Goal: Information Seeking & Learning: Find specific fact

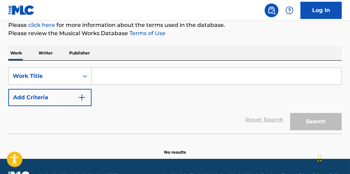
scroll to position [103, 0]
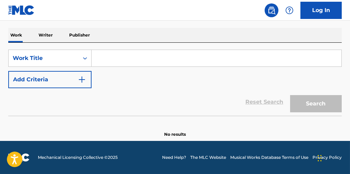
click at [224, 60] on input "Search Form" at bounding box center [217, 58] width 250 height 17
paste input "Messy"
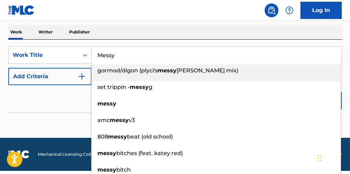
type input "Messy"
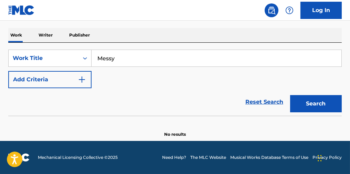
click at [52, 80] on button "Add Criteria" at bounding box center [49, 79] width 83 height 17
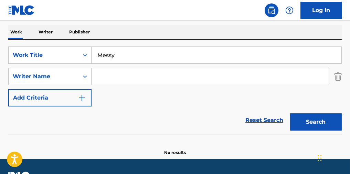
click at [142, 75] on input "Search Form" at bounding box center [210, 76] width 237 height 17
click at [183, 82] on input "Search Form" at bounding box center [210, 76] width 237 height 17
paste input "[PERSON_NAME]"
click at [317, 127] on button "Search" at bounding box center [316, 121] width 52 height 17
click at [116, 79] on input "[PERSON_NAME]" at bounding box center [210, 76] width 237 height 17
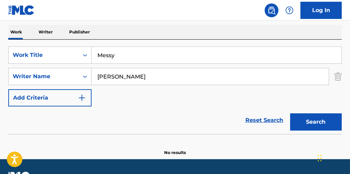
click at [116, 79] on input "[PERSON_NAME]" at bounding box center [210, 76] width 237 height 17
type input "Salort"
click at [310, 127] on button "Search" at bounding box center [316, 121] width 52 height 17
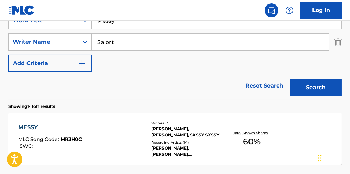
scroll to position [149, 0]
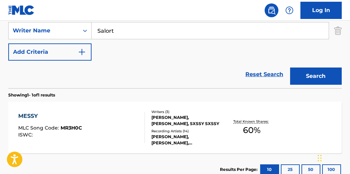
click at [150, 127] on div "Writers ( 3 ) [PERSON_NAME], [PERSON_NAME], SXSSY SXSSY Recording Artists ( 14 …" at bounding box center [184, 127] width 79 height 37
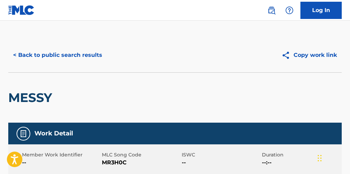
click at [85, 47] on button "< Back to public search results" at bounding box center [57, 55] width 99 height 17
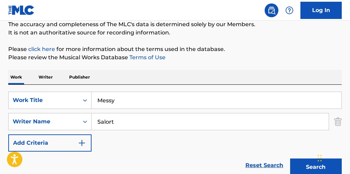
scroll to position [57, 0]
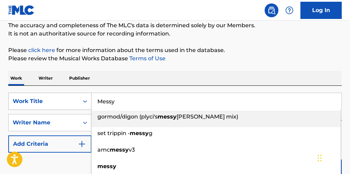
drag, startPoint x: 131, startPoint y: 107, endPoint x: 84, endPoint y: 102, distance: 46.4
click at [84, 102] on div "SearchWithCriteria3c5f7993-fb66-4e42-878a-6f58e3addde1 Work Title Messy gormod/…" at bounding box center [175, 101] width 334 height 17
paste input "Pretty Face"
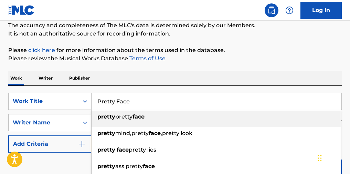
type input "Pretty Face"
click at [259, 70] on div "The MLC Public Work Search The accuracy and completeness of The MLC's data is d…" at bounding box center [175, 129] width 350 height 297
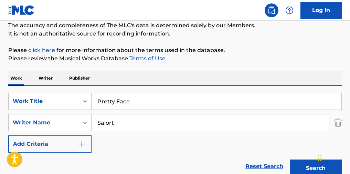
scroll to position [103, 0]
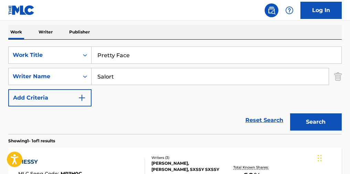
click at [300, 120] on button "Search" at bounding box center [316, 121] width 52 height 17
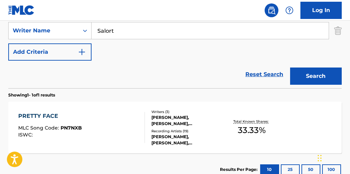
click at [124, 132] on div "PRETTY FACE MLC Song Code : PN7NXB ISWC :" at bounding box center [81, 127] width 127 height 31
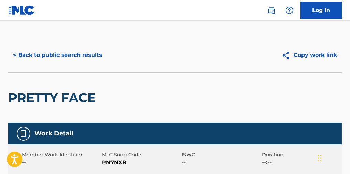
click at [81, 51] on button "< Back to public search results" at bounding box center [57, 55] width 99 height 17
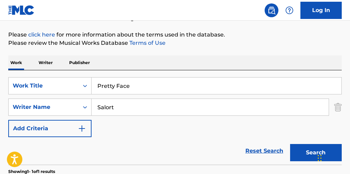
scroll to position [11, 0]
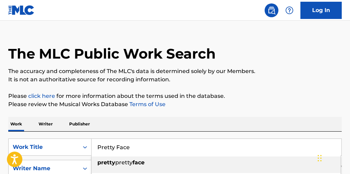
paste input "BAG [MEDICAL_DATA]"
drag, startPoint x: 132, startPoint y: 148, endPoint x: 141, endPoint y: 99, distance: 50.1
type input "BAG [MEDICAL_DATA]"
click at [245, 97] on p "Please click here for more information about the terms used in the database." at bounding box center [175, 96] width 334 height 8
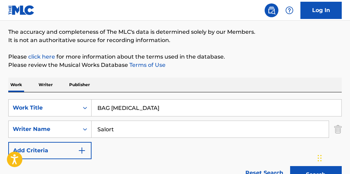
scroll to position [57, 0]
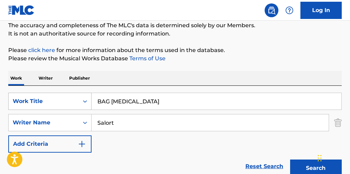
drag, startPoint x: 138, startPoint y: 120, endPoint x: 85, endPoint y: 105, distance: 54.9
click at [64, 115] on div "SearchWithCriteria3c5f7993-fb66-4e42-878a-6f58e3addde1 Work Title BAG [MEDICAL_…" at bounding box center [175, 123] width 334 height 60
paste input "[PERSON_NAME]"
type input "[PERSON_NAME]"
click at [260, 63] on p "Please review the Musical Works Database Terms of Use" at bounding box center [175, 58] width 334 height 8
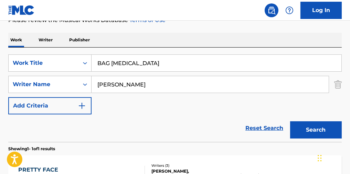
scroll to position [103, 0]
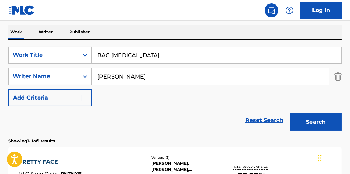
click at [303, 125] on button "Search" at bounding box center [316, 121] width 52 height 17
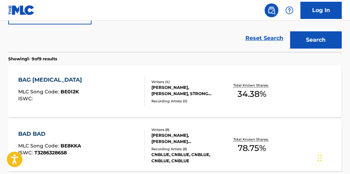
scroll to position [193, 0]
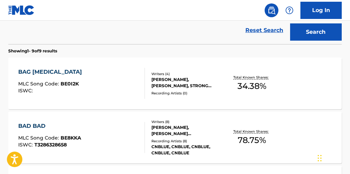
click at [117, 90] on div "BAG [MEDICAL_DATA] MLC Song Code : BE0I2K ISWC :" at bounding box center [81, 83] width 127 height 31
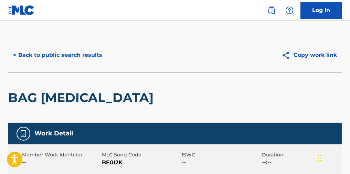
click at [83, 56] on button "< Back to public search results" at bounding box center [57, 55] width 99 height 17
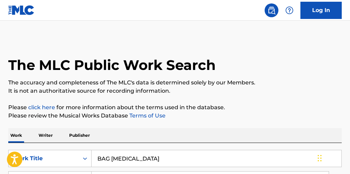
click at [150, 156] on input "BAG [MEDICAL_DATA]" at bounding box center [217, 158] width 250 height 17
drag, startPoint x: 123, startPoint y: 157, endPoint x: 64, endPoint y: 141, distance: 61.8
paste input "잉걸 (Ember to Solar)"
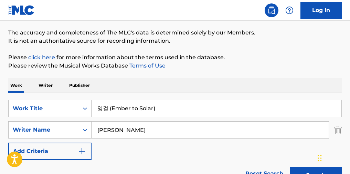
scroll to position [92, 0]
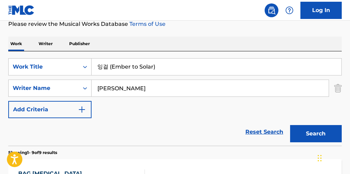
type input "잉걸 (Ember to Solar)"
drag, startPoint x: 151, startPoint y: 91, endPoint x: 87, endPoint y: 91, distance: 64.1
click at [88, 91] on div "SearchWithCriteriaf6439923-4bf4-4860-9bbb-ff328dcf7cf7 Writer Name [PERSON_NAME]" at bounding box center [175, 88] width 334 height 17
click at [306, 134] on button "Search" at bounding box center [316, 133] width 52 height 17
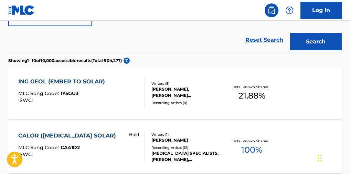
scroll to position [229, 0]
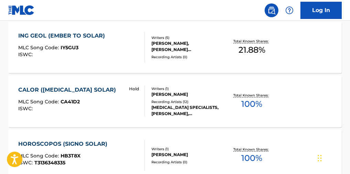
click at [119, 58] on div "ING GEOL (EMBER TO SOLAR) MLC Song Code : IY5GU3 ISWC :" at bounding box center [81, 47] width 127 height 31
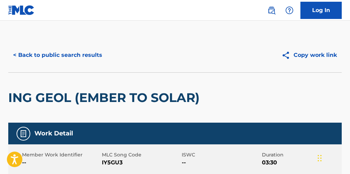
click at [76, 57] on button "< Back to public search results" at bounding box center [57, 55] width 99 height 17
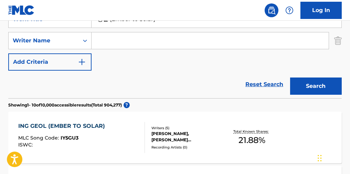
scroll to position [39, 0]
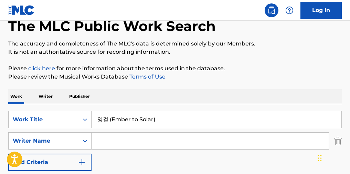
drag, startPoint x: 138, startPoint y: 122, endPoint x: 62, endPoint y: 108, distance: 77.5
click at [62, 108] on div "SearchWithCriteria3c5f7993-fb66-4e42-878a-6f58e3addde1 Work Title 잉걸 (Ember to …" at bounding box center [175, 151] width 334 height 94
paste input "Fly Up"
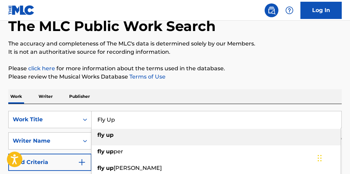
type input "Fly Up"
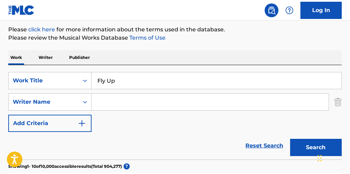
scroll to position [85, 0]
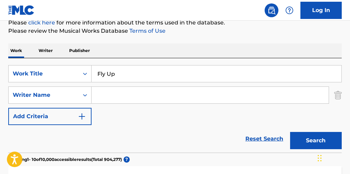
click at [148, 92] on input "Search Form" at bounding box center [210, 95] width 237 height 17
paste input "Jop Pangemanan"
type input "Jop Pangemanan"
click at [309, 140] on button "Search" at bounding box center [316, 140] width 52 height 17
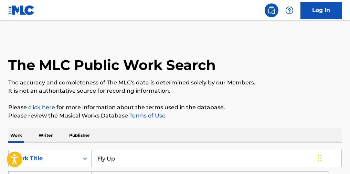
scroll to position [92, 0]
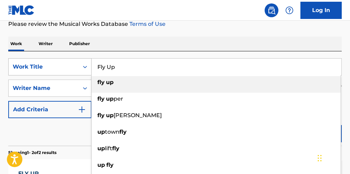
drag, startPoint x: 131, startPoint y: 72, endPoint x: 77, endPoint y: 72, distance: 53.7
click at [78, 72] on div "SearchWithCriteria3c5f7993-fb66-4e42-878a-6f58e3addde1 Work Title Fly Up fly up…" at bounding box center [175, 66] width 334 height 17
paste input "Another Life"
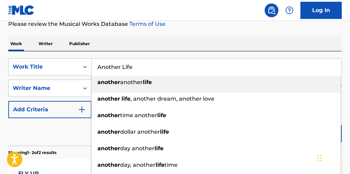
type input "Another Life"
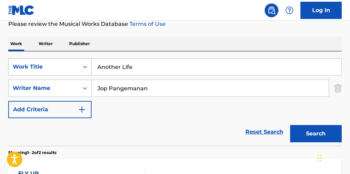
drag, startPoint x: 136, startPoint y: 94, endPoint x: 82, endPoint y: 73, distance: 58.5
click at [57, 81] on div "SearchWithCriteria3c5f7993-fb66-4e42-878a-6f58e3addde1 Work Title Another Life …" at bounding box center [175, 88] width 334 height 60
paste input "A [PERSON_NAME]"
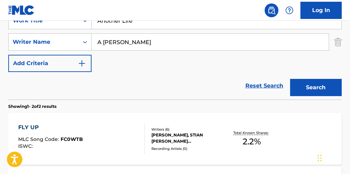
type input "A [PERSON_NAME]"
click at [310, 92] on button "Search" at bounding box center [316, 87] width 52 height 17
drag, startPoint x: 310, startPoint y: 92, endPoint x: 257, endPoint y: 80, distance: 54.9
click at [310, 92] on div "Search" at bounding box center [314, 86] width 55 height 28
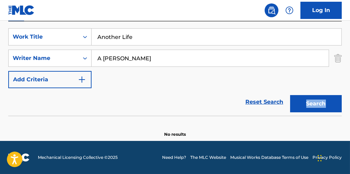
scroll to position [125, 0]
click at [123, 59] on input "A [PERSON_NAME]" at bounding box center [210, 58] width 237 height 17
drag, startPoint x: 123, startPoint y: 59, endPoint x: 65, endPoint y: 61, distance: 57.2
click at [65, 61] on div "SearchWithCriteriaf6439923-4bf4-4860-9bbb-ff328dcf7cf7 Writer Name A [PERSON_NA…" at bounding box center [175, 58] width 334 height 17
click at [311, 103] on button "Search" at bounding box center [316, 103] width 52 height 17
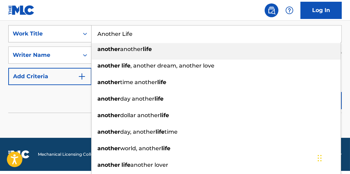
drag, startPoint x: 152, startPoint y: 45, endPoint x: 76, endPoint y: 39, distance: 76.0
click at [76, 39] on div "SearchWithCriteria3c5f7993-fb66-4e42-878a-6f58e3addde1 Work Title Another Life …" at bounding box center [175, 33] width 334 height 17
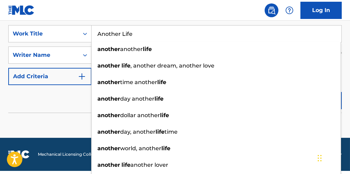
click at [70, 105] on div "Reset Search Search" at bounding box center [175, 99] width 334 height 28
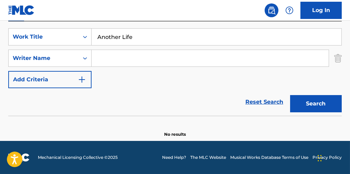
click at [150, 68] on div "SearchWithCriteria3c5f7993-fb66-4e42-878a-6f58e3addde1 Work Title Another Life …" at bounding box center [175, 58] width 334 height 60
click at [151, 62] on input "Search Form" at bounding box center [210, 58] width 237 height 17
paste input "Thesen"
type input "Thesen"
click at [307, 99] on button "Search" at bounding box center [316, 103] width 52 height 17
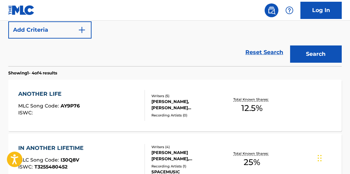
scroll to position [216, 0]
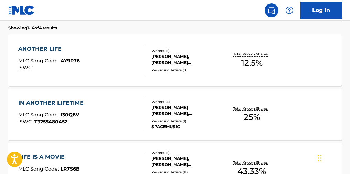
click at [83, 58] on div "ANOTHER LIFE MLC Song Code : AY9P76 ISWC :" at bounding box center [81, 60] width 127 height 31
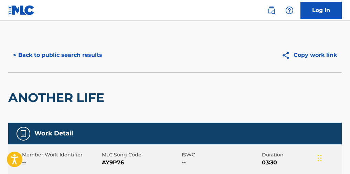
click at [74, 55] on button "< Back to public search results" at bounding box center [57, 55] width 99 height 17
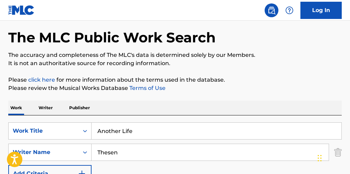
scroll to position [26, 0]
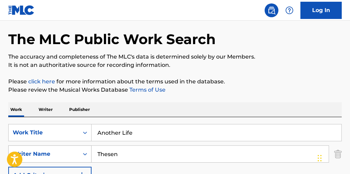
drag, startPoint x: 130, startPoint y: 156, endPoint x: 78, endPoint y: 150, distance: 53.1
click at [78, 150] on div "SearchWithCriteriaf6439923-4bf4-4860-9bbb-ff328dcf7cf7 Writer Name Thesen" at bounding box center [175, 153] width 334 height 17
paste input "Chanwoong"
type input "Chanwoong"
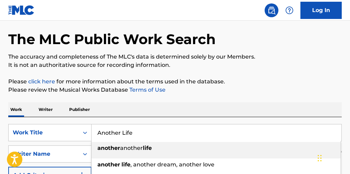
drag, startPoint x: 174, startPoint y: 138, endPoint x: 60, endPoint y: 127, distance: 114.2
click at [60, 127] on div "SearchWithCriteria3c5f7993-fb66-4e42-878a-6f58e3addde1 Work Title Another Life …" at bounding box center [175, 164] width 334 height 94
paste input "The End of the Day"
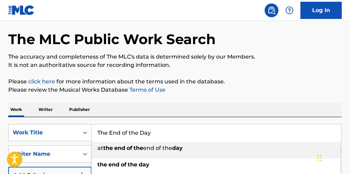
type input "The End of the Day"
click at [288, 82] on p "Please click here for more information about the terms used in the database." at bounding box center [175, 82] width 334 height 8
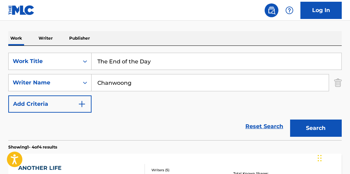
scroll to position [118, 0]
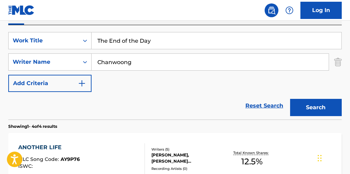
click at [319, 115] on button "Search" at bounding box center [316, 107] width 52 height 17
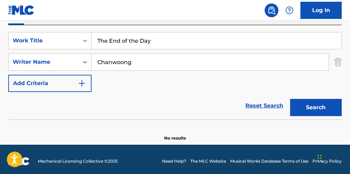
drag, startPoint x: 146, startPoint y: 69, endPoint x: 113, endPoint y: 68, distance: 33.1
click at [113, 68] on input "Chanwoong" at bounding box center [210, 62] width 237 height 17
type input "[PERSON_NAME]"
click at [316, 112] on button "Search" at bounding box center [316, 107] width 52 height 17
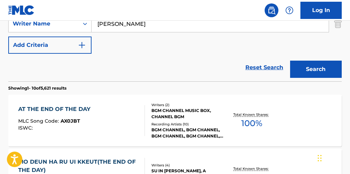
scroll to position [164, 0]
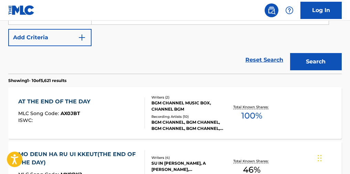
click at [110, 105] on div "AT THE END OF THE DAY MLC Song Code : AX0JBT ISWC :" at bounding box center [81, 113] width 127 height 31
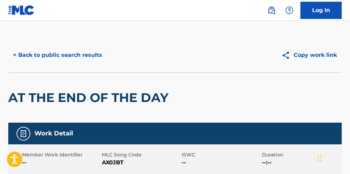
click at [79, 59] on button "< Back to public search results" at bounding box center [57, 55] width 99 height 17
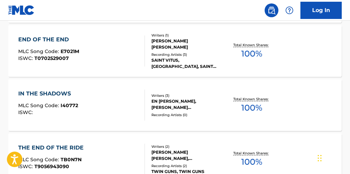
scroll to position [249, 0]
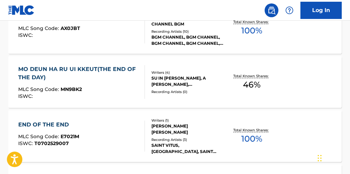
click at [103, 86] on div "MO DEUN HA RU UI KKEUT(THE END OF THE DAY) MLC Song Code : MN9BK2 ISWC :" at bounding box center [78, 82] width 121 height 34
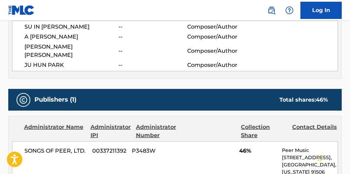
scroll to position [235, 0]
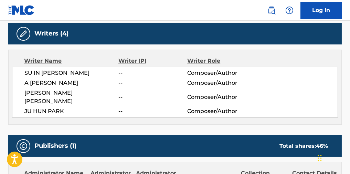
click at [192, 107] on span "Composer/Author" at bounding box center [218, 111] width 63 height 8
click at [199, 76] on div "SU IN [PERSON_NAME] -- Composer/Author [PERSON_NAME] -- Composer/Author [PERSON…" at bounding box center [175, 92] width 326 height 51
click at [50, 74] on span "SU IN [PERSON_NAME]" at bounding box center [71, 73] width 94 height 8
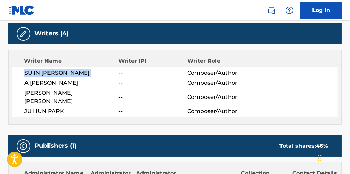
copy div "SU IN [PERSON_NAME]"
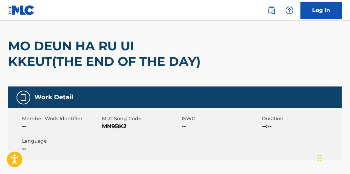
scroll to position [0, 0]
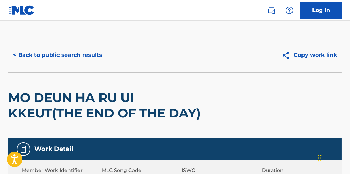
click at [93, 53] on button "< Back to public search results" at bounding box center [57, 55] width 99 height 17
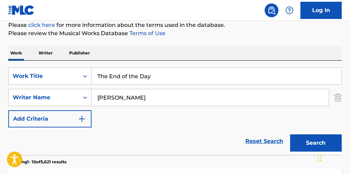
scroll to position [138, 0]
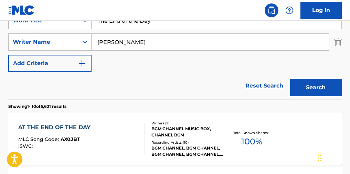
drag, startPoint x: 157, startPoint y: 24, endPoint x: 60, endPoint y: 27, distance: 97.2
click at [60, 27] on div "SearchWithCriteria3c5f7993-fb66-4e42-878a-6f58e3addde1 Work Title The End of th…" at bounding box center [175, 20] width 334 height 17
paste input "Love 119"
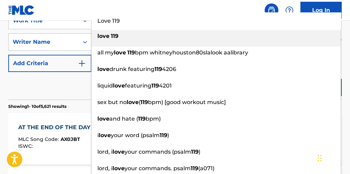
type input "Love 119"
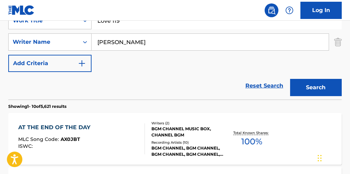
click at [76, 33] on div "SearchWithCriteria3c5f7993-fb66-4e42-878a-6f58e3addde1 Work Title Love 119 Sear…" at bounding box center [175, 42] width 334 height 60
drag, startPoint x: 134, startPoint y: 47, endPoint x: 56, endPoint y: 49, distance: 77.9
click at [51, 50] on div "SearchWithCriteriaf6439923-4bf4-4860-9bbb-ff328dcf7cf7 Writer Name [PERSON_NAME]" at bounding box center [175, 41] width 334 height 17
click at [310, 90] on button "Search" at bounding box center [316, 87] width 52 height 17
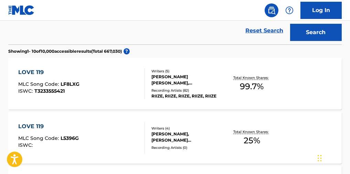
scroll to position [229, 0]
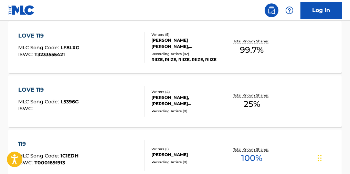
click at [80, 58] on div "LOVE 119 MLC Song Code : LF8LXG ISWC : T3233555421" at bounding box center [81, 47] width 127 height 31
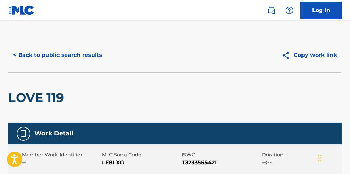
click at [59, 53] on button "< Back to public search results" at bounding box center [57, 55] width 99 height 17
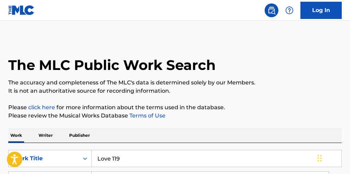
scroll to position [269, 0]
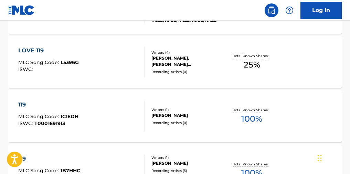
click at [116, 62] on div "LOVE 119 MLC Song Code : L5396G ISWC :" at bounding box center [81, 62] width 127 height 31
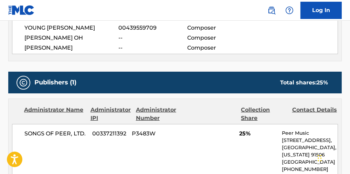
scroll to position [258, 0]
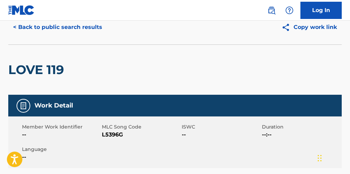
click at [82, 30] on button "< Back to public search results" at bounding box center [57, 27] width 99 height 17
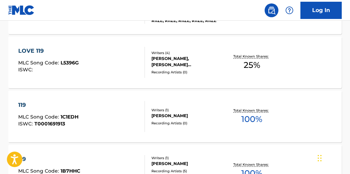
scroll to position [124, 0]
